Goal: Check status: Check status

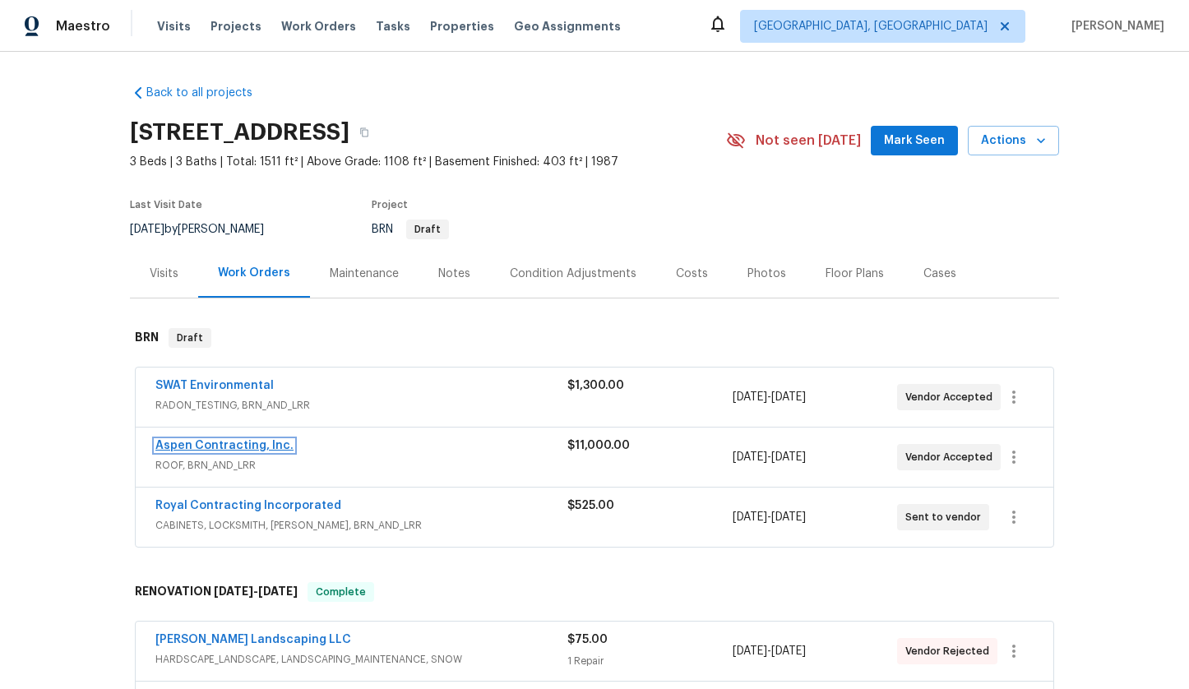
click at [217, 449] on link "Aspen Contracting, Inc." at bounding box center [224, 446] width 138 height 12
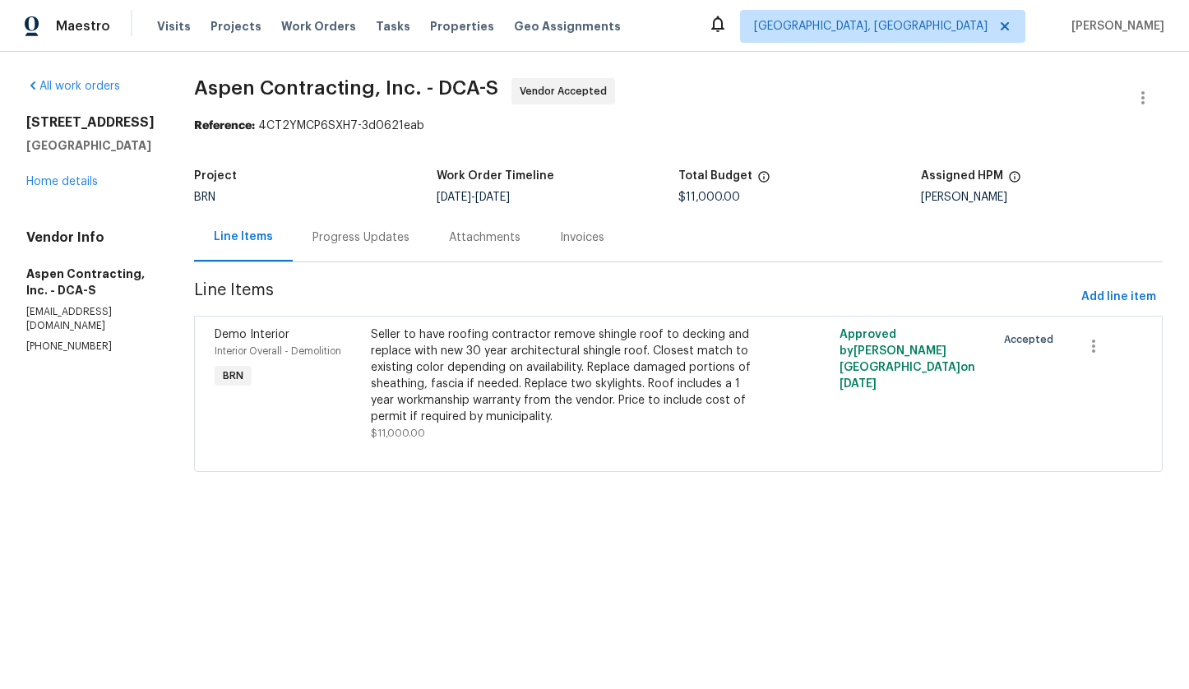
click at [373, 240] on div "Progress Updates" at bounding box center [360, 237] width 97 height 16
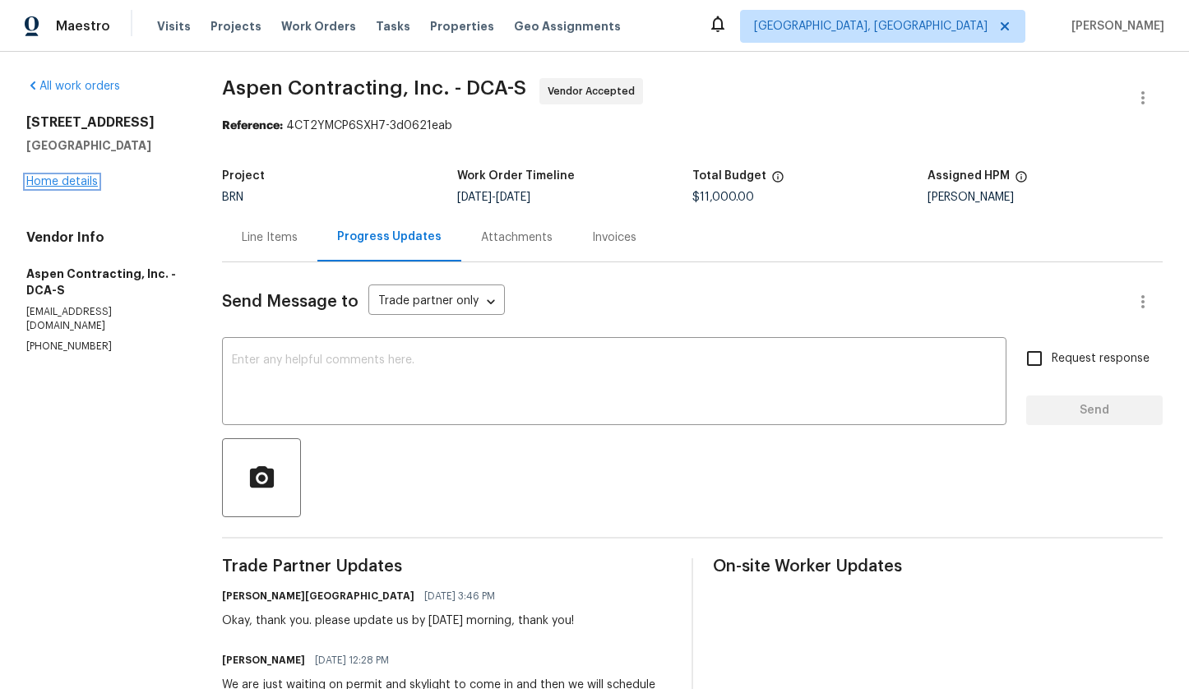
click at [49, 183] on link "Home details" at bounding box center [62, 182] width 72 height 12
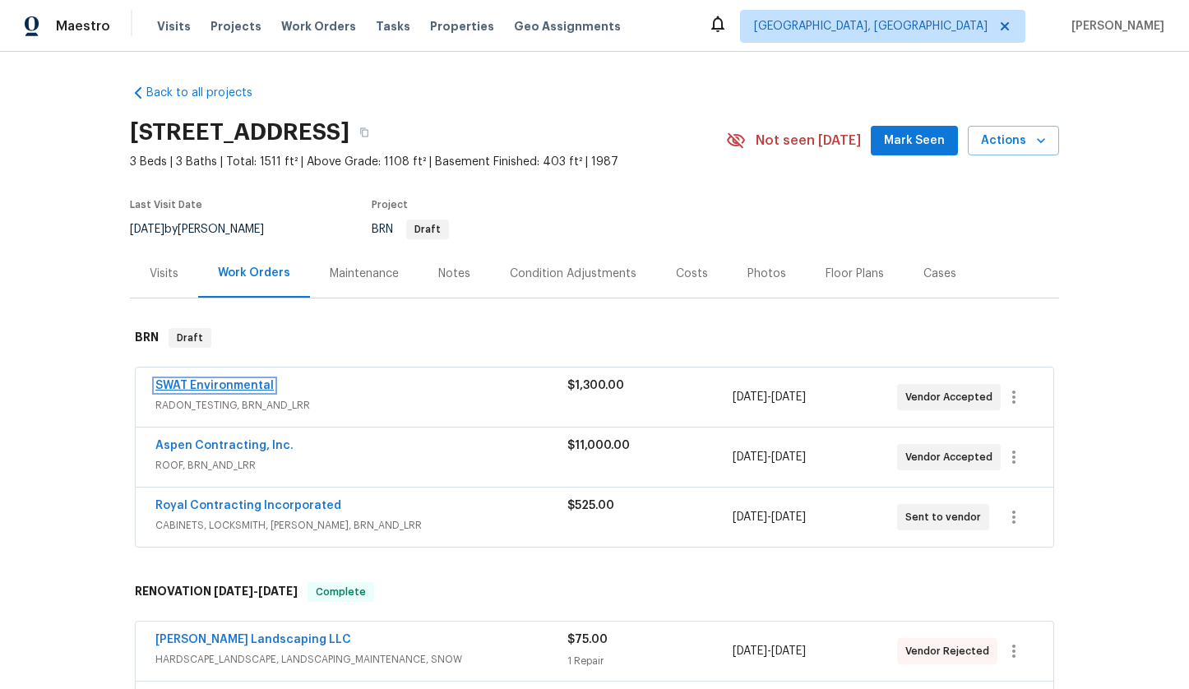
click at [239, 382] on link "SWAT Environmental" at bounding box center [214, 386] width 118 height 12
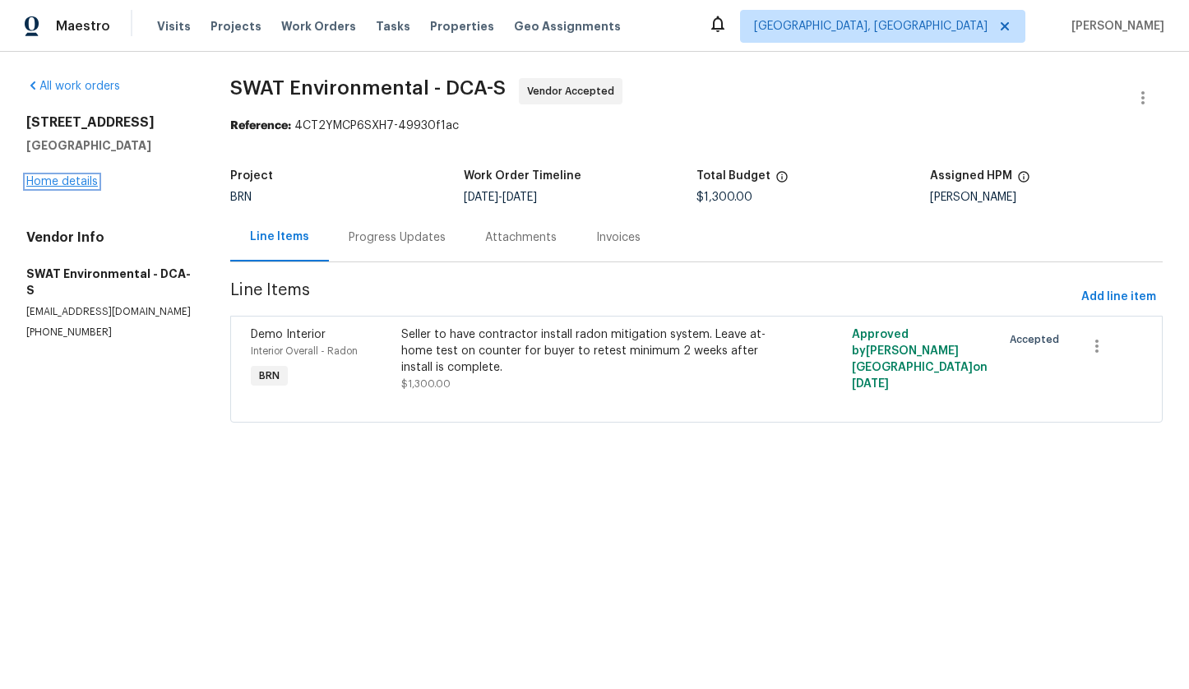
click at [76, 183] on link "Home details" at bounding box center [62, 182] width 72 height 12
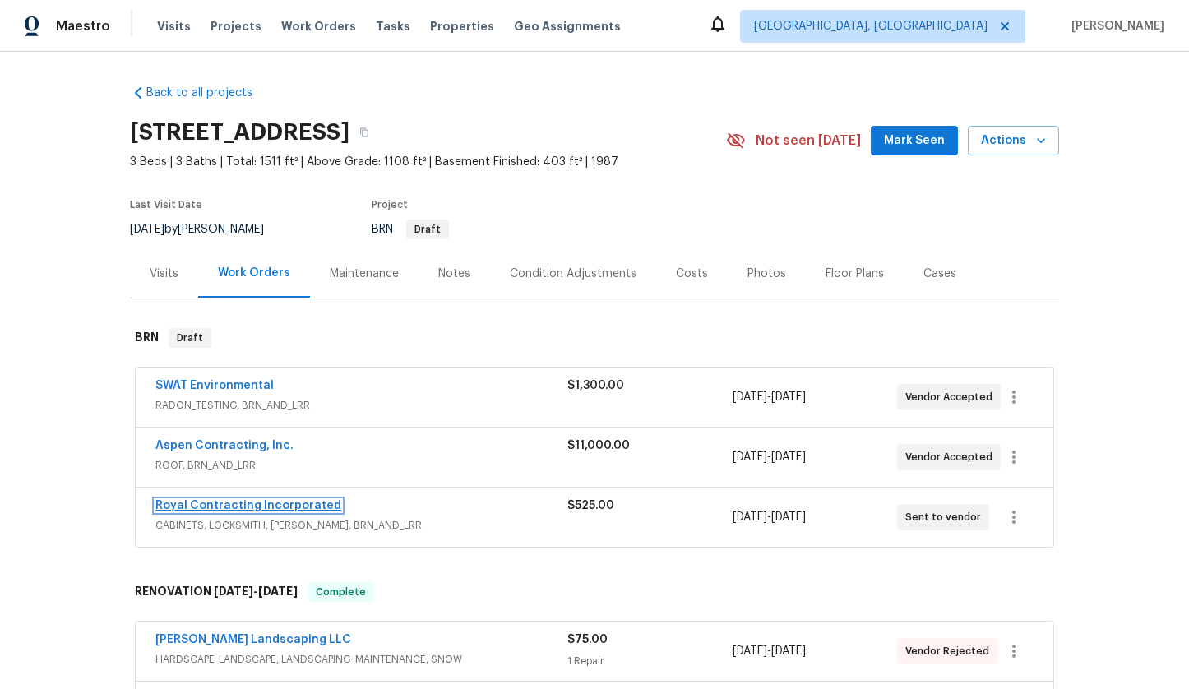
click at [293, 506] on link "Royal Contracting Incorporated" at bounding box center [248, 506] width 186 height 12
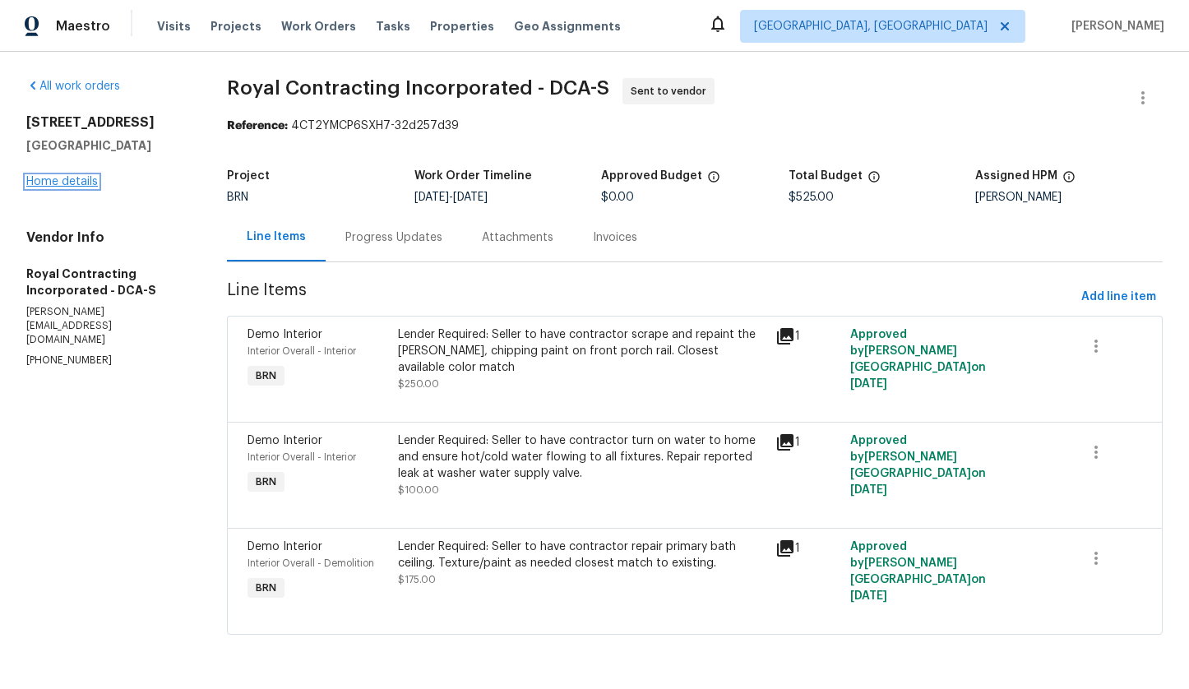
click at [52, 184] on link "Home details" at bounding box center [62, 182] width 72 height 12
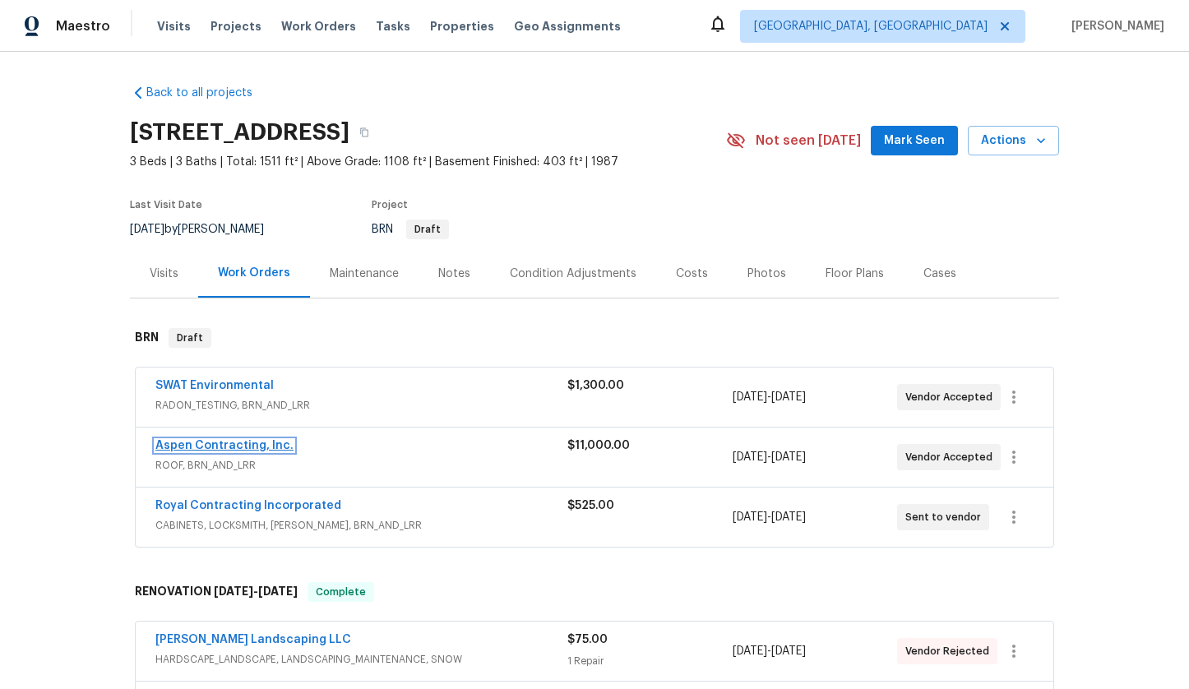
click at [236, 446] on link "Aspen Contracting, Inc." at bounding box center [224, 446] width 138 height 12
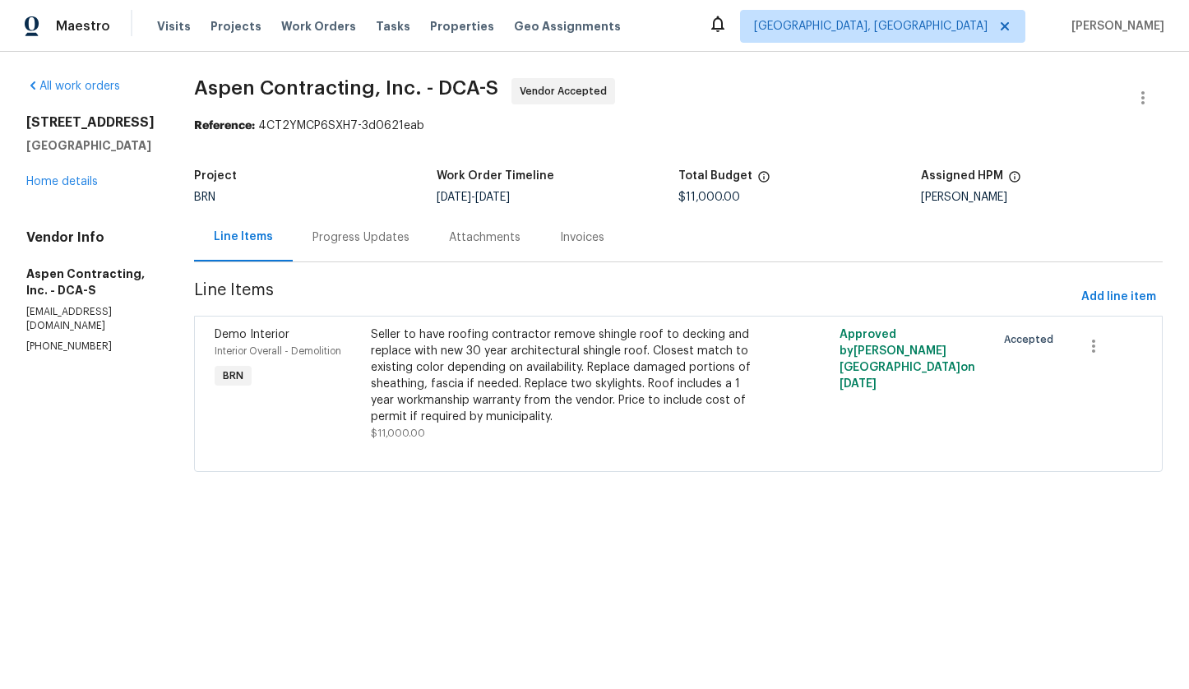
click at [370, 242] on div "Progress Updates" at bounding box center [360, 237] width 97 height 16
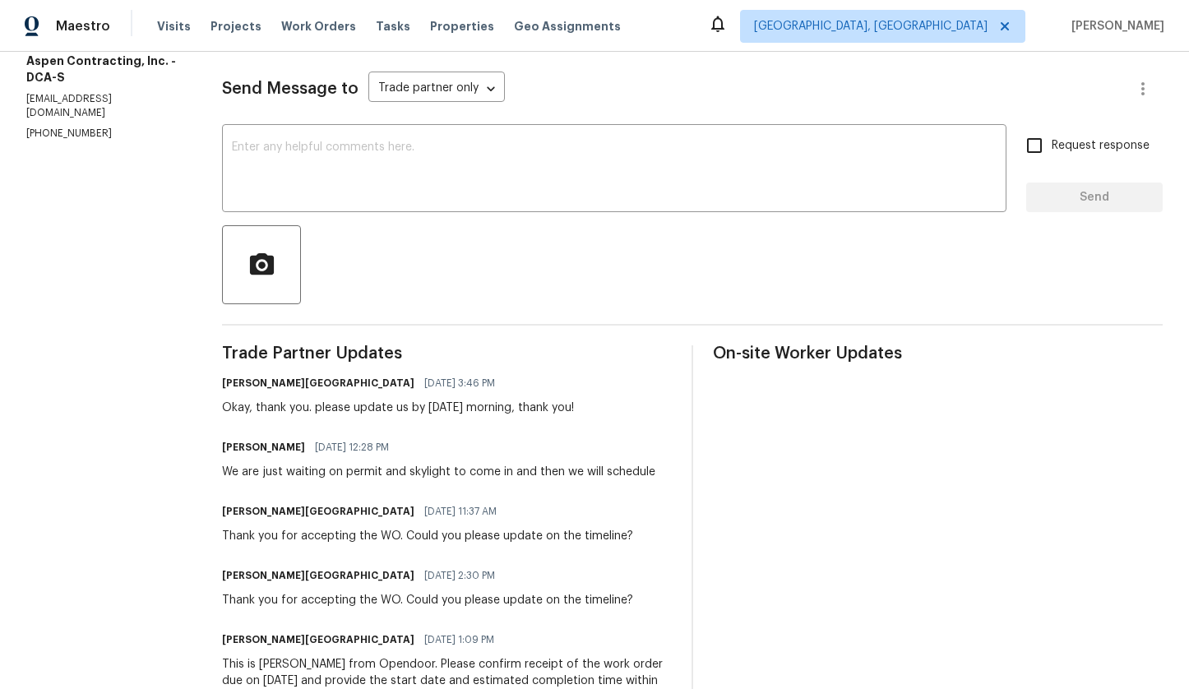
scroll to position [215, 0]
